Goal: Transaction & Acquisition: Obtain resource

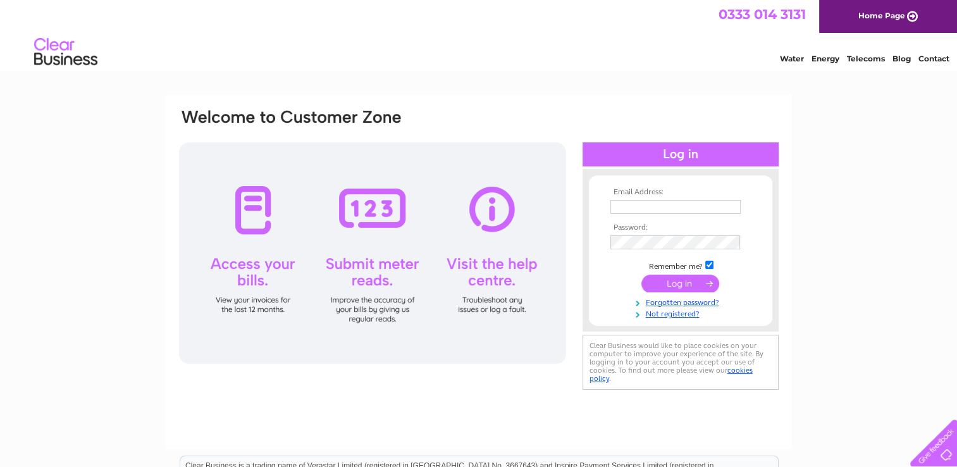
type input "myszek1977x1977@tlen.pl"
click at [673, 281] on input "submit" at bounding box center [681, 284] width 78 height 18
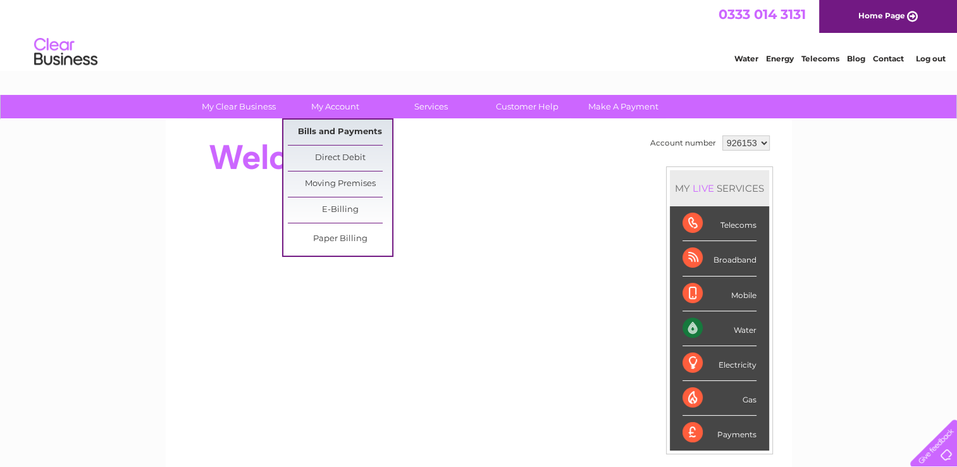
click at [334, 131] on link "Bills and Payments" at bounding box center [340, 132] width 104 height 25
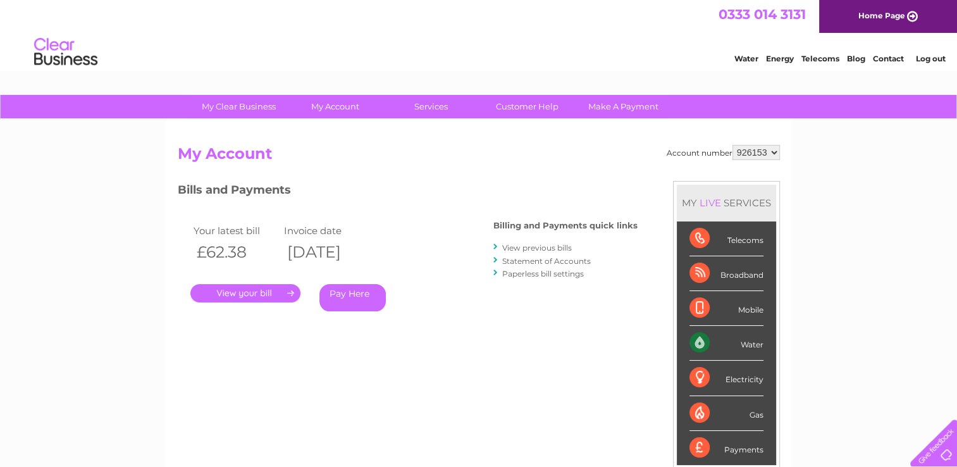
click at [244, 296] on link "." at bounding box center [245, 293] width 110 height 18
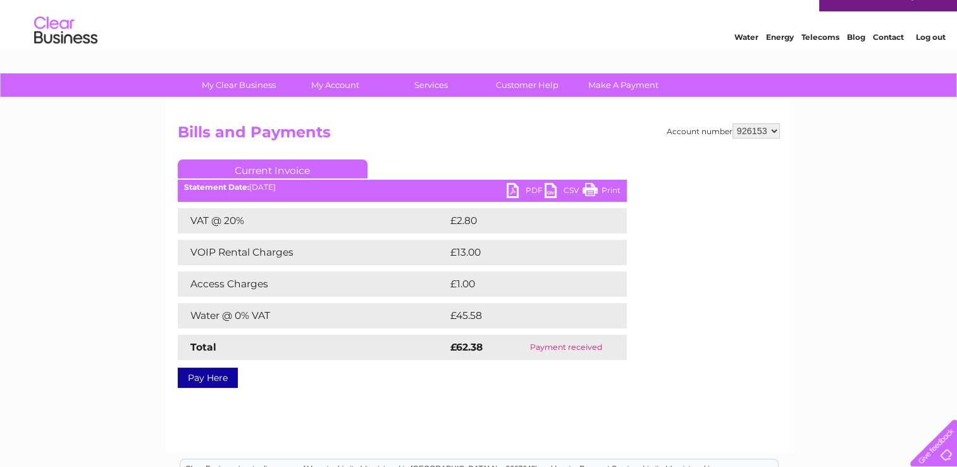
scroll to position [25, 0]
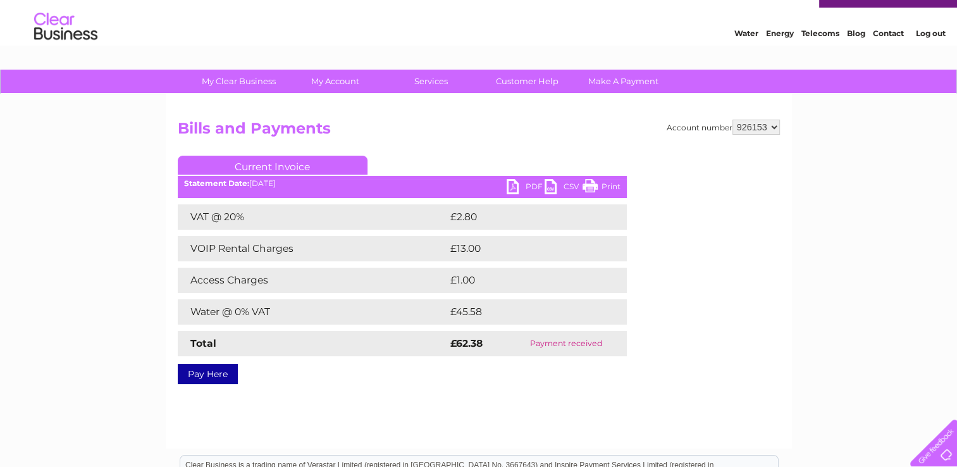
click at [516, 186] on link "PDF" at bounding box center [526, 188] width 38 height 18
